Goal: Task Accomplishment & Management: Manage account settings

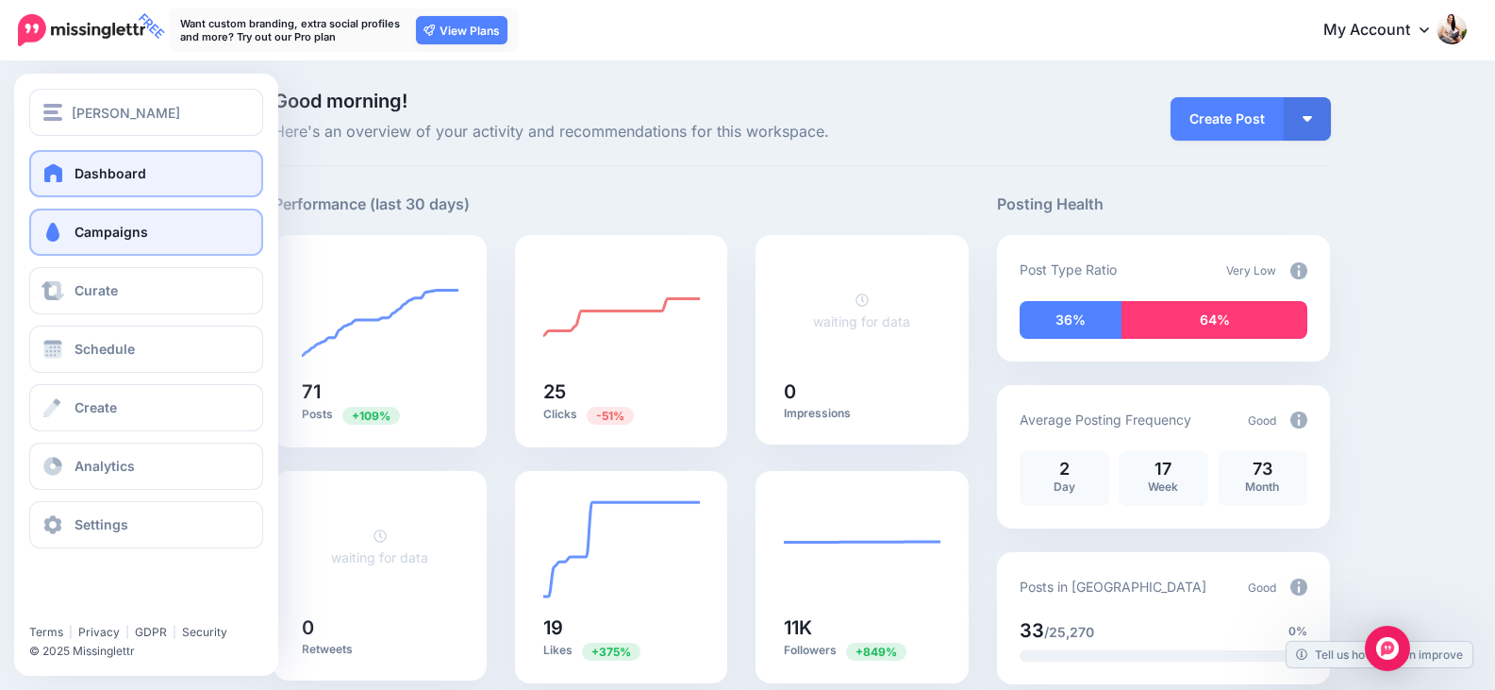
click at [76, 241] on link "Campaigns" at bounding box center [146, 231] width 234 height 47
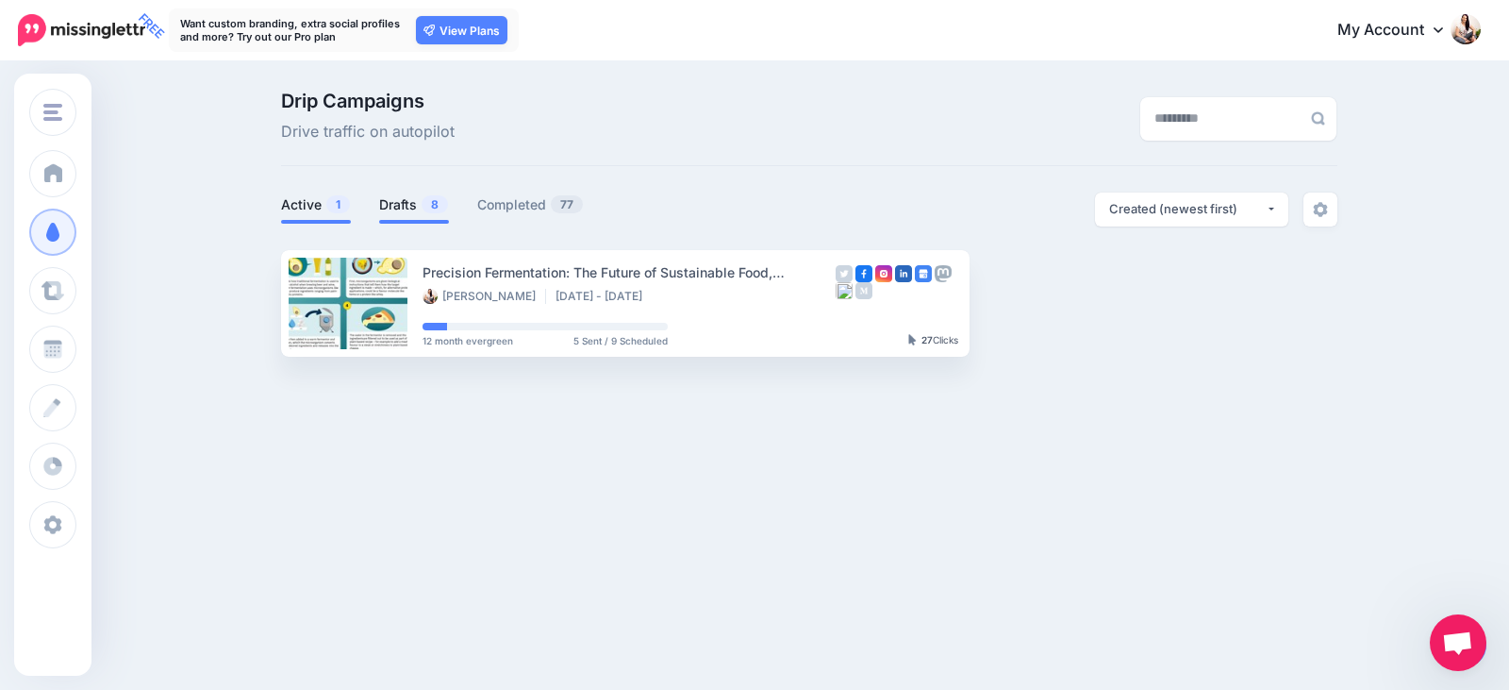
click at [420, 196] on link "Drafts 8" at bounding box center [414, 204] width 70 height 23
click at [384, 198] on link "Drafts 8" at bounding box center [414, 204] width 70 height 23
